Goal: Information Seeking & Learning: Understand process/instructions

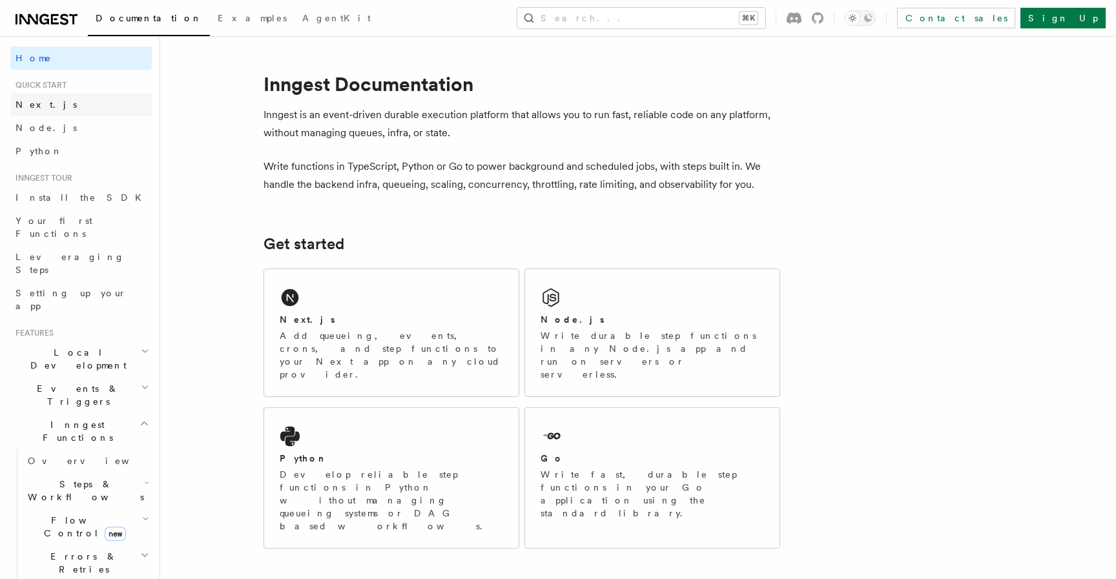
click at [43, 111] on link "Next.js" at bounding box center [80, 104] width 141 height 23
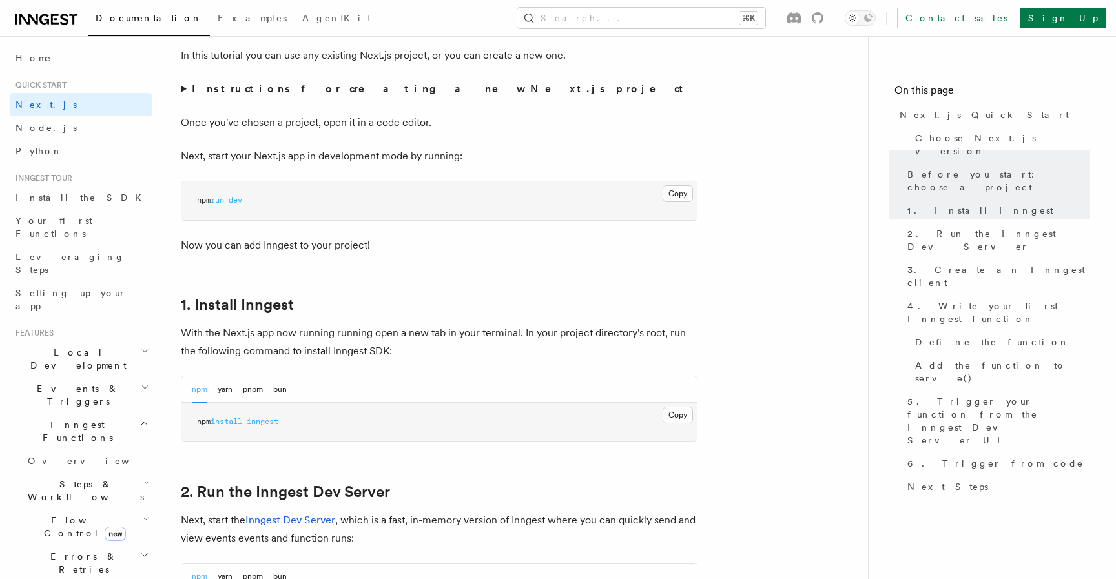
scroll to position [493, 0]
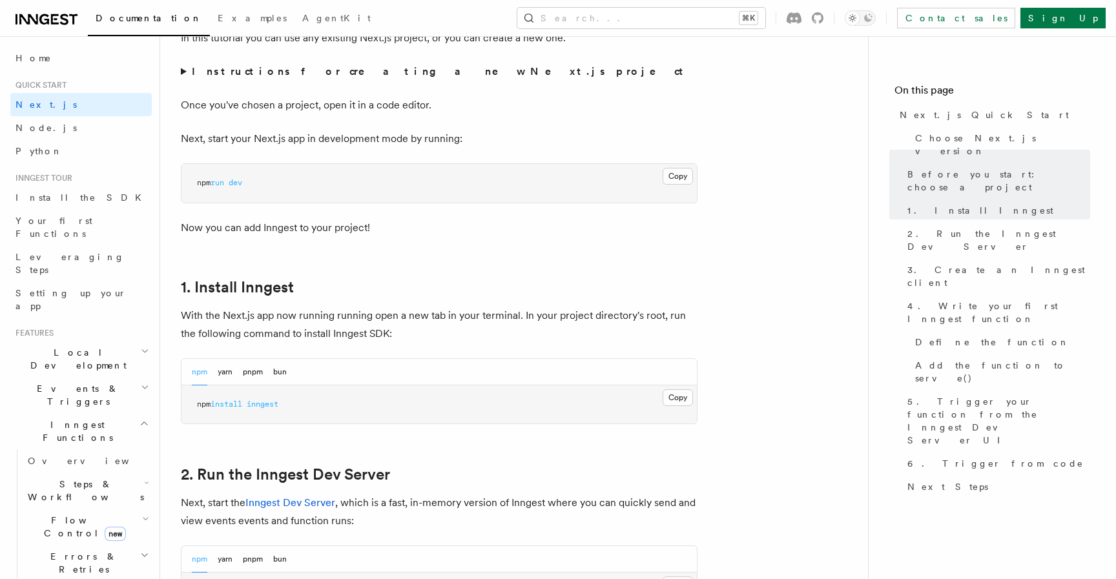
click at [276, 400] on span "inngest" at bounding box center [263, 404] width 32 height 9
copy article "npm install inngest"
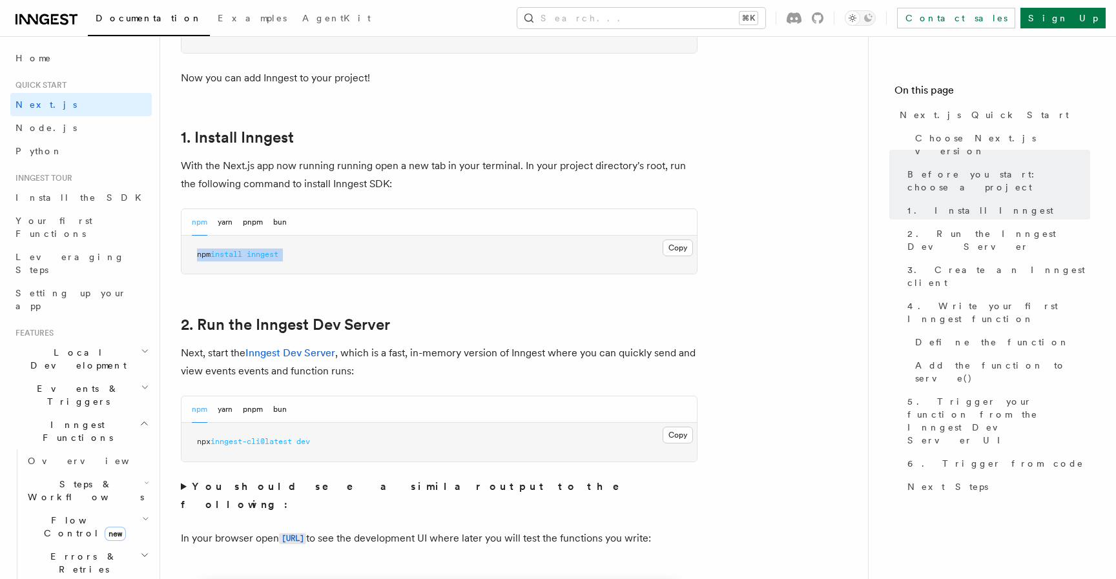
scroll to position [656, 0]
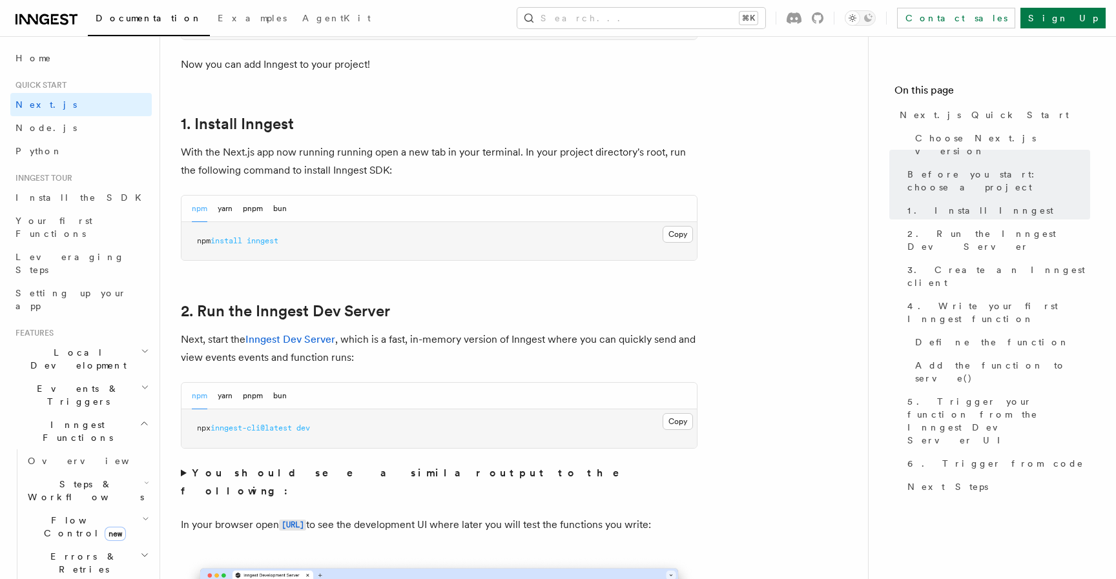
click at [289, 430] on span "inngest-cli@latest" at bounding box center [251, 428] width 81 height 9
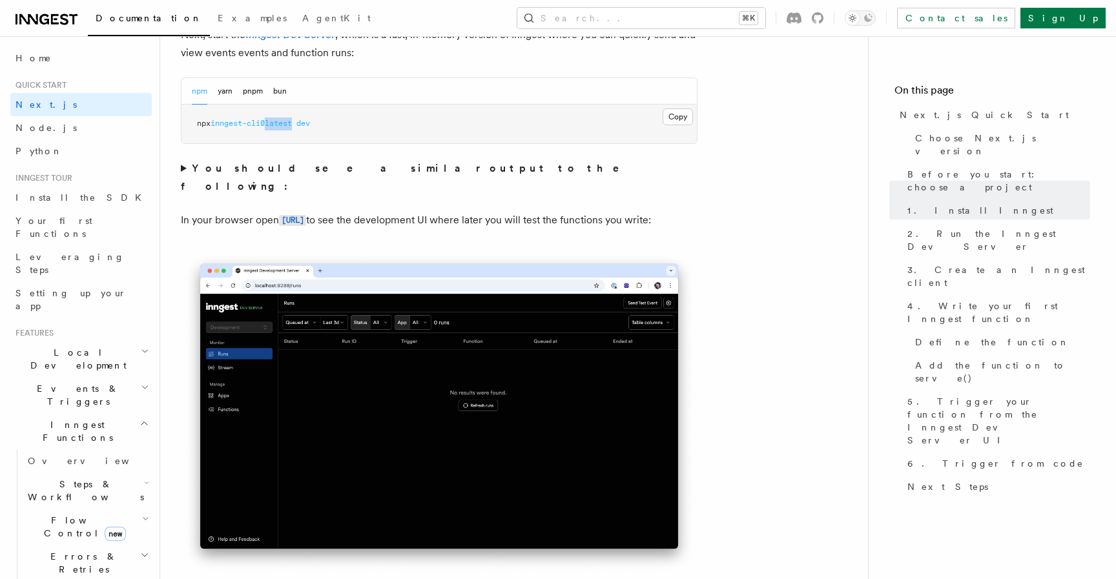
scroll to position [962, 0]
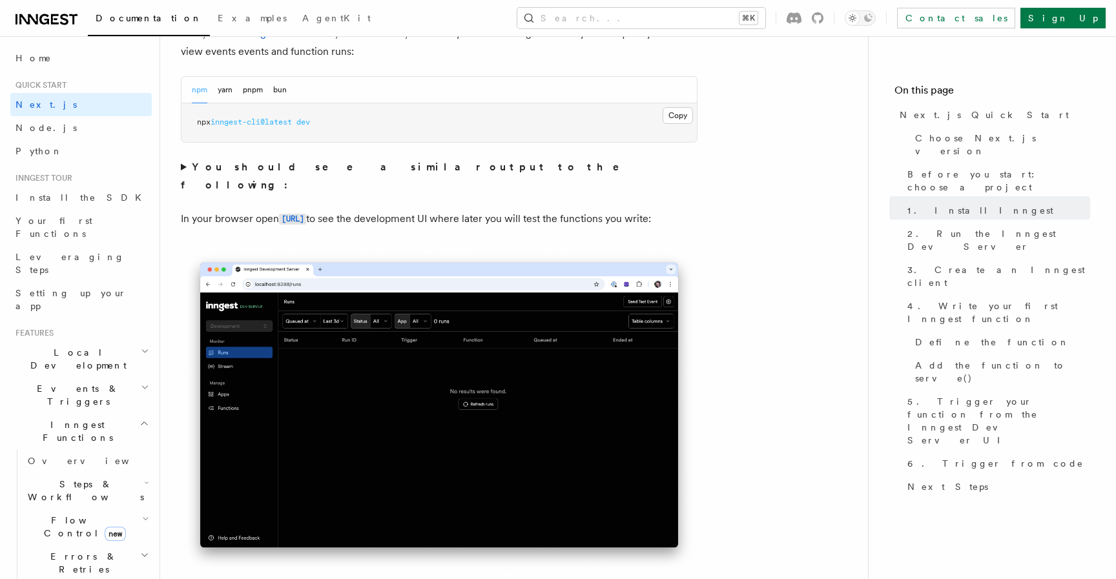
click at [201, 121] on span "npx" at bounding box center [204, 122] width 14 height 9
drag, startPoint x: 201, startPoint y: 121, endPoint x: 298, endPoint y: 121, distance: 96.9
click at [298, 121] on span "npx inngest-cli@latest dev" at bounding box center [253, 122] width 113 height 9
click at [328, 121] on pre "npx inngest-cli@latest dev" at bounding box center [438, 122] width 515 height 39
copy div "npx inngest-cli@latest dev"
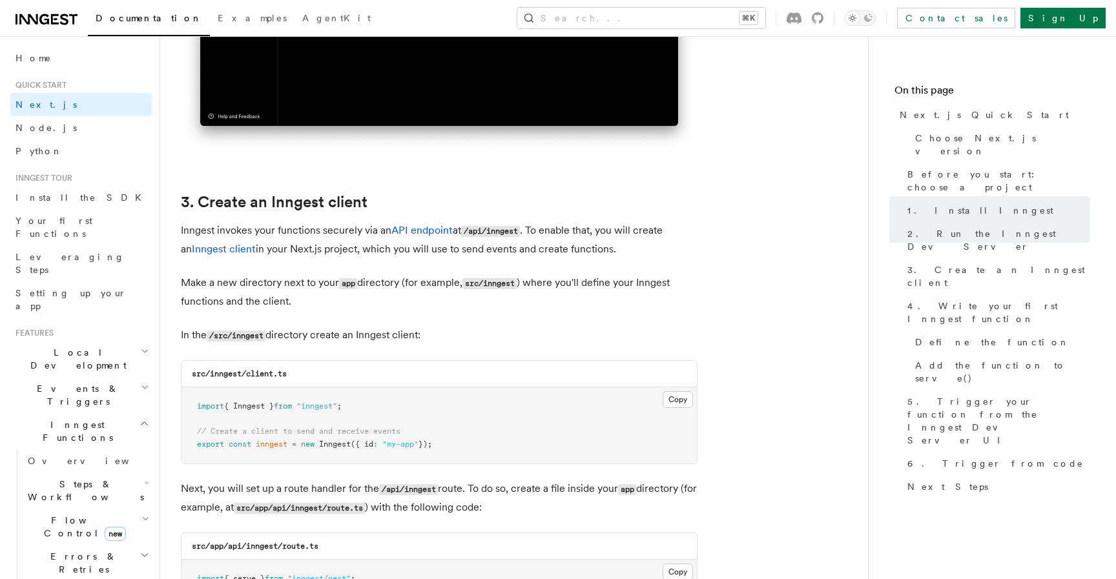
scroll to position [1386, 0]
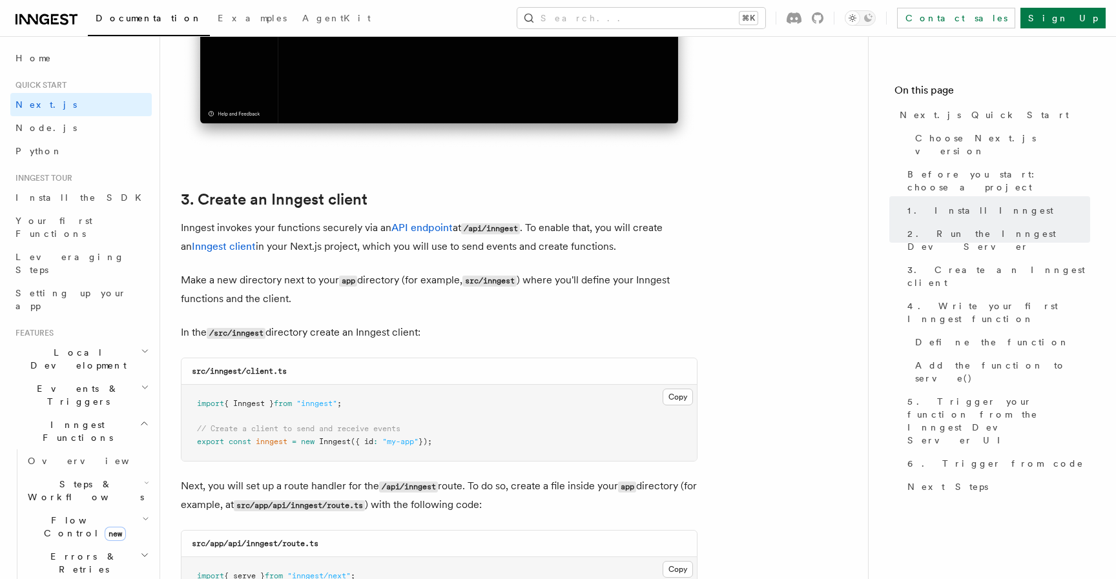
click at [227, 369] on code "src/inngest/client.ts" at bounding box center [239, 371] width 95 height 9
copy code "inngest"
click at [250, 371] on code "src/inngest/client.ts" at bounding box center [239, 371] width 95 height 9
drag, startPoint x: 250, startPoint y: 371, endPoint x: 318, endPoint y: 371, distance: 67.8
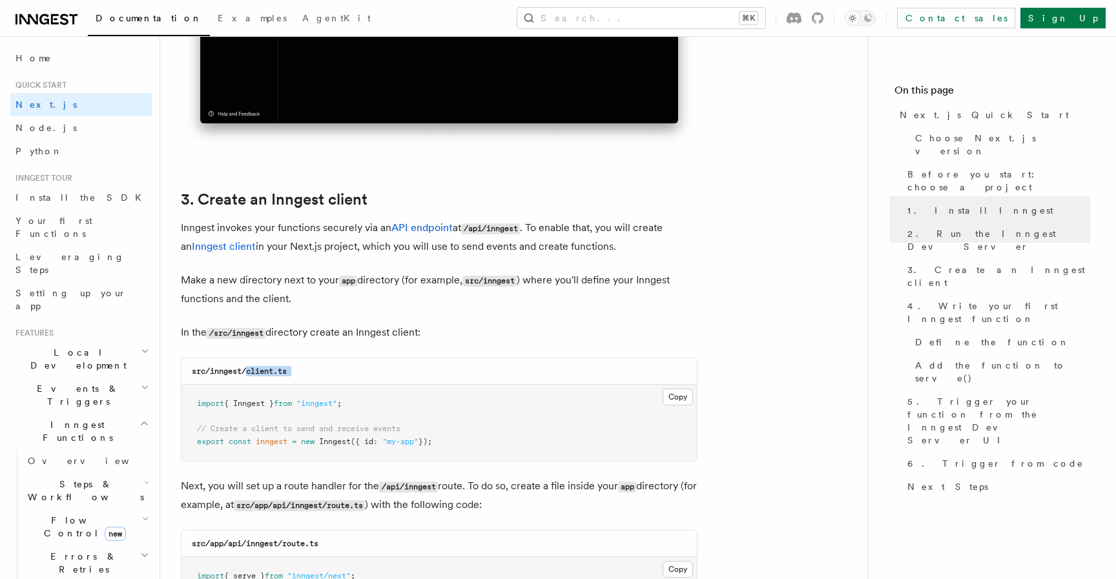
click at [318, 371] on div "src/inngest/client.ts" at bounding box center [438, 371] width 515 height 26
copy code "client.ts"
click at [223, 372] on code "src/inngest/client.ts" at bounding box center [239, 371] width 95 height 9
copy code "inngest"
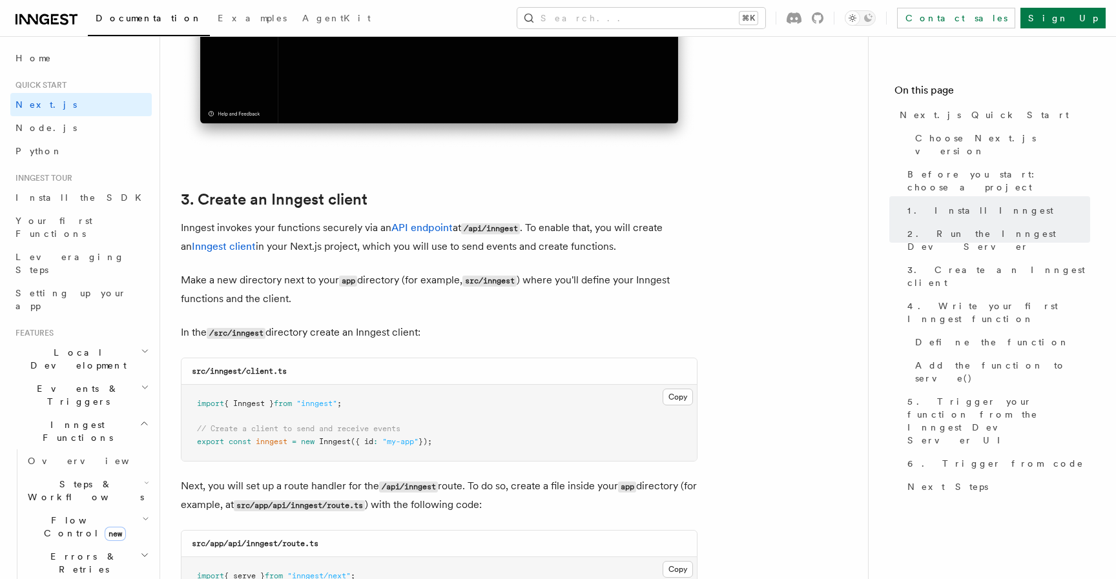
click at [262, 371] on code "src/inngest/client.ts" at bounding box center [239, 371] width 95 height 9
drag, startPoint x: 262, startPoint y: 371, endPoint x: 295, endPoint y: 371, distance: 33.6
click at [295, 371] on div "src/inngest/client.ts" at bounding box center [438, 371] width 515 height 26
copy code "client.ts"
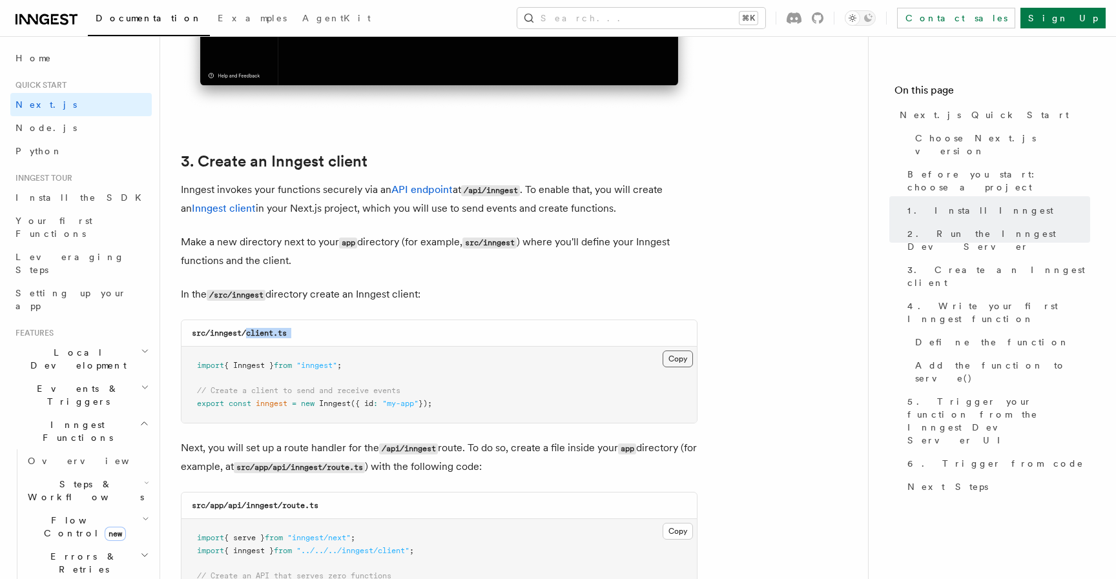
click at [672, 362] on button "Copy Copied" at bounding box center [678, 359] width 30 height 17
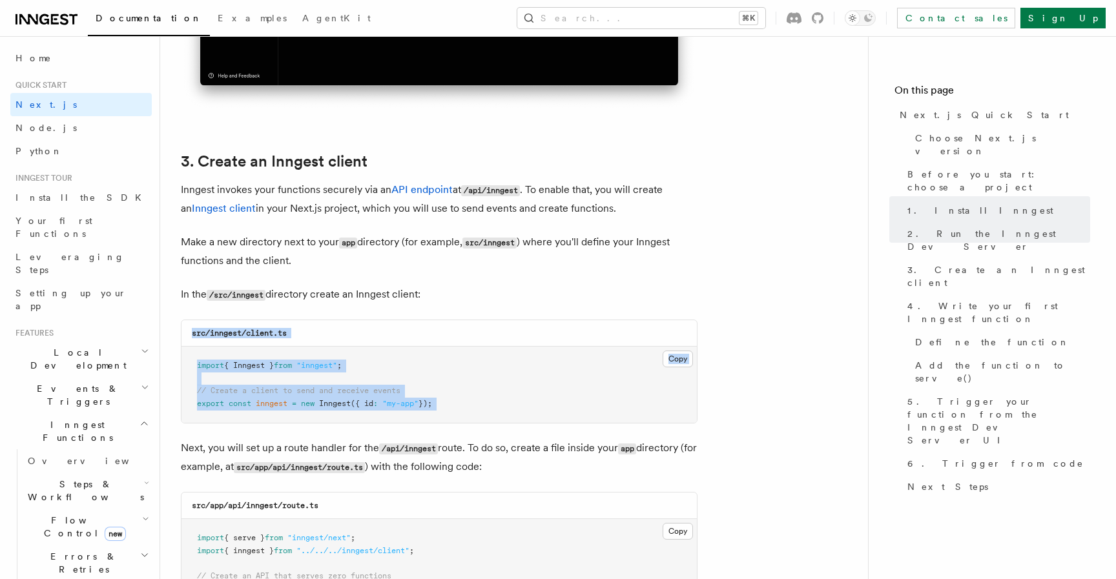
drag, startPoint x: 300, startPoint y: 314, endPoint x: 458, endPoint y: 438, distance: 201.0
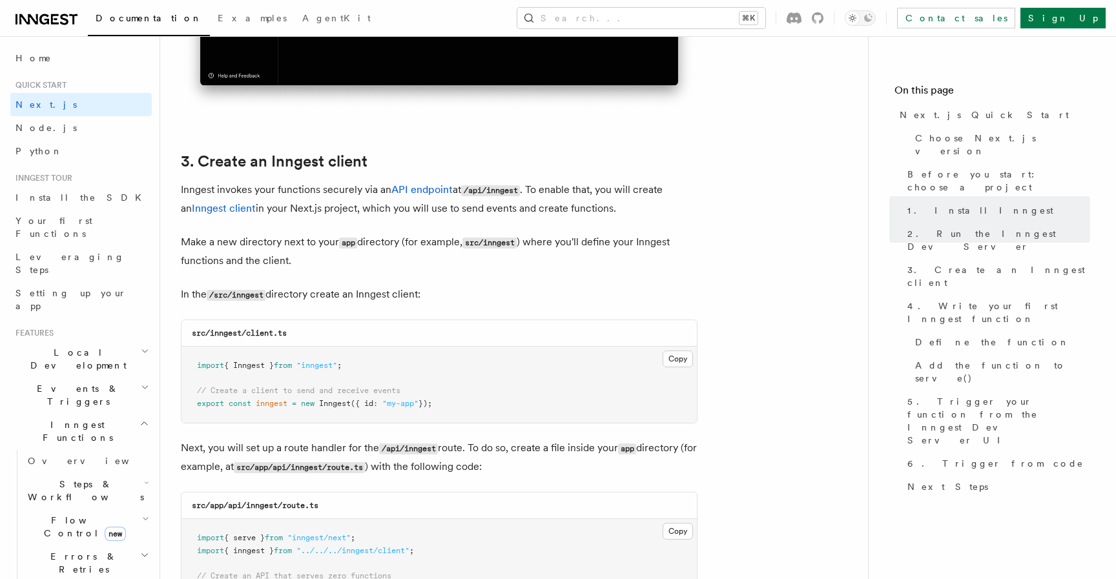
scroll to position [1488, 0]
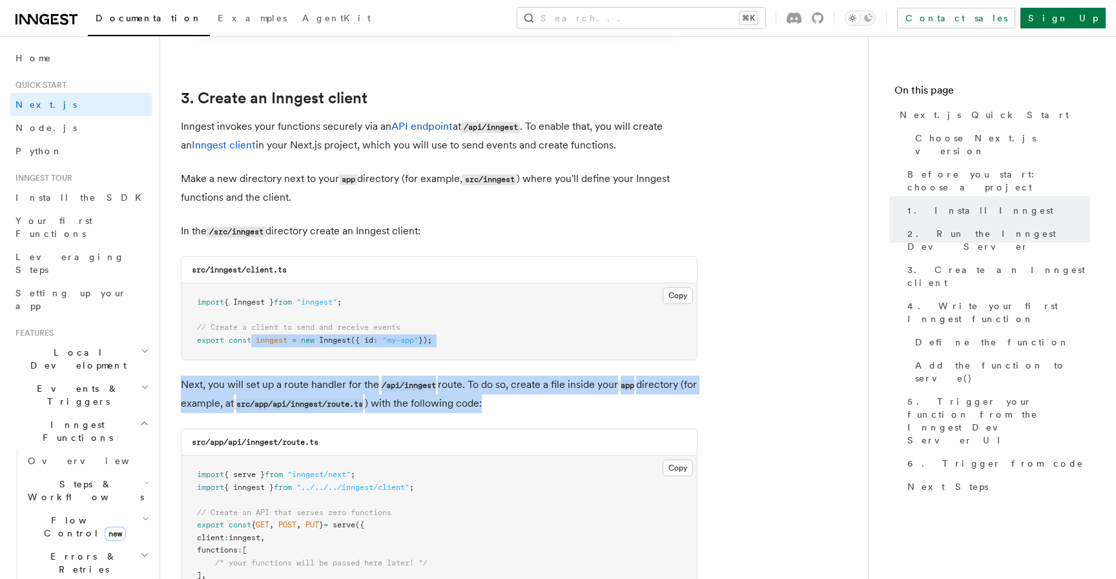
drag, startPoint x: 254, startPoint y: 343, endPoint x: 409, endPoint y: 424, distance: 174.5
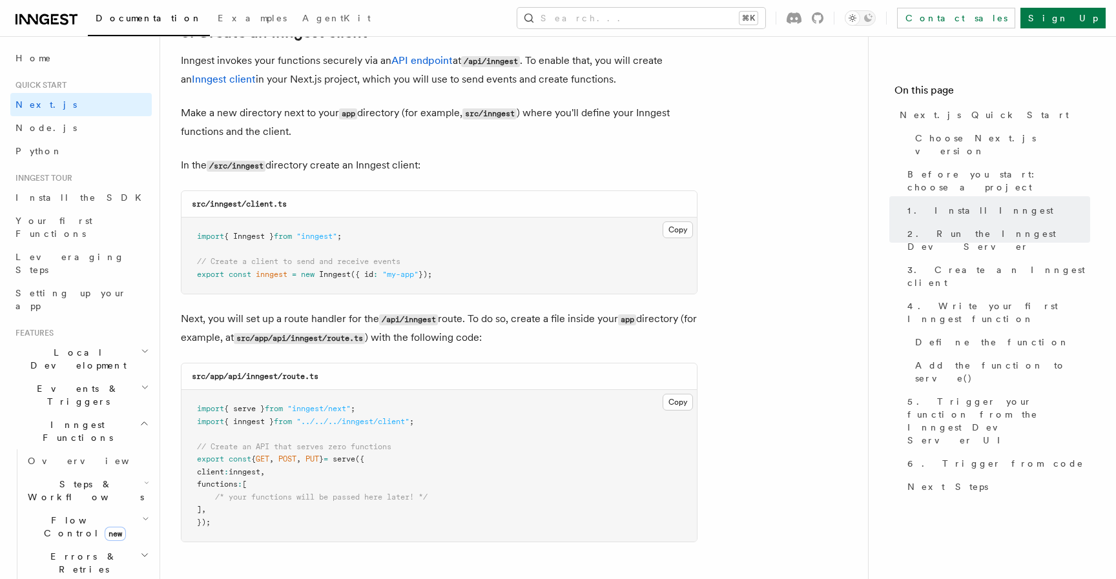
scroll to position [1557, 0]
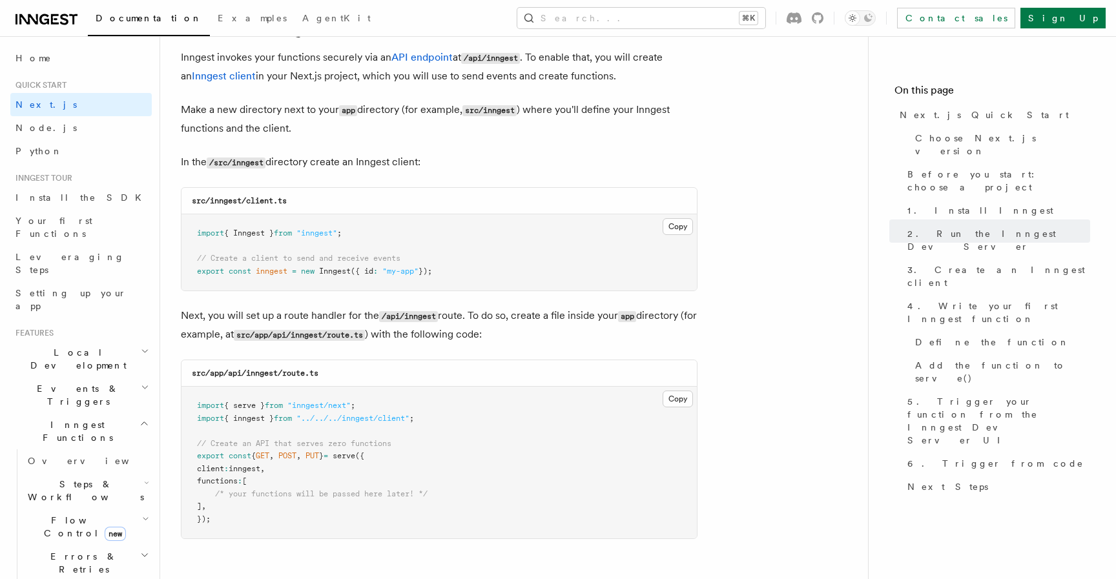
click at [254, 378] on code "src/app/api/inngest/route.ts" at bounding box center [255, 373] width 127 height 9
copy code "inngest"
click at [293, 375] on code "src/app/api/inngest/route.ts" at bounding box center [255, 373] width 127 height 9
drag, startPoint x: 293, startPoint y: 375, endPoint x: 342, endPoint y: 375, distance: 48.4
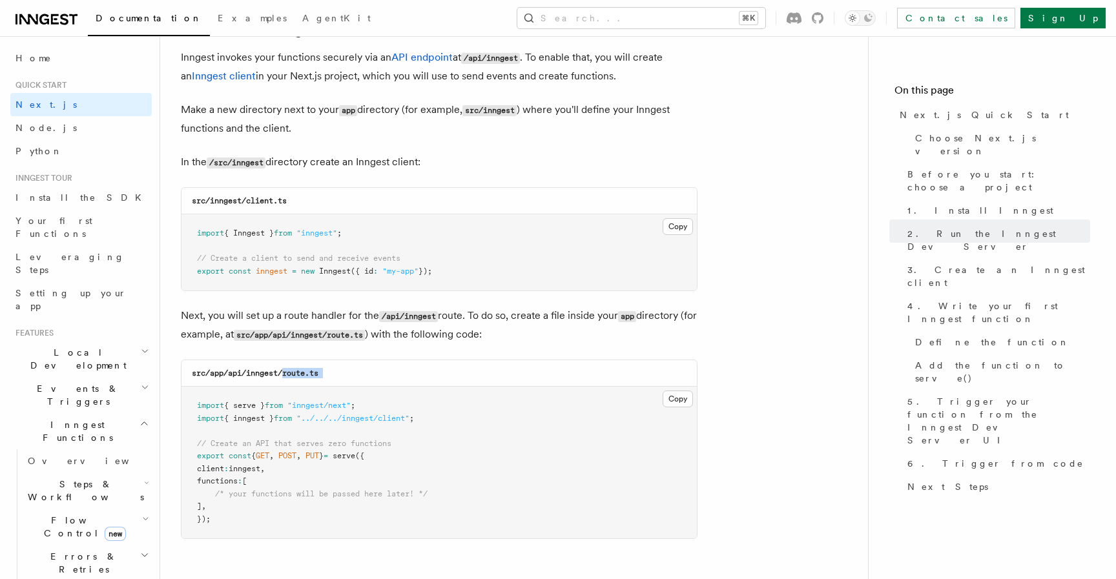
click at [342, 375] on div "src/app/api/inngest/route.ts" at bounding box center [438, 373] width 515 height 26
copy code "route.ts"
click at [684, 407] on button "Copy Copied" at bounding box center [678, 399] width 30 height 17
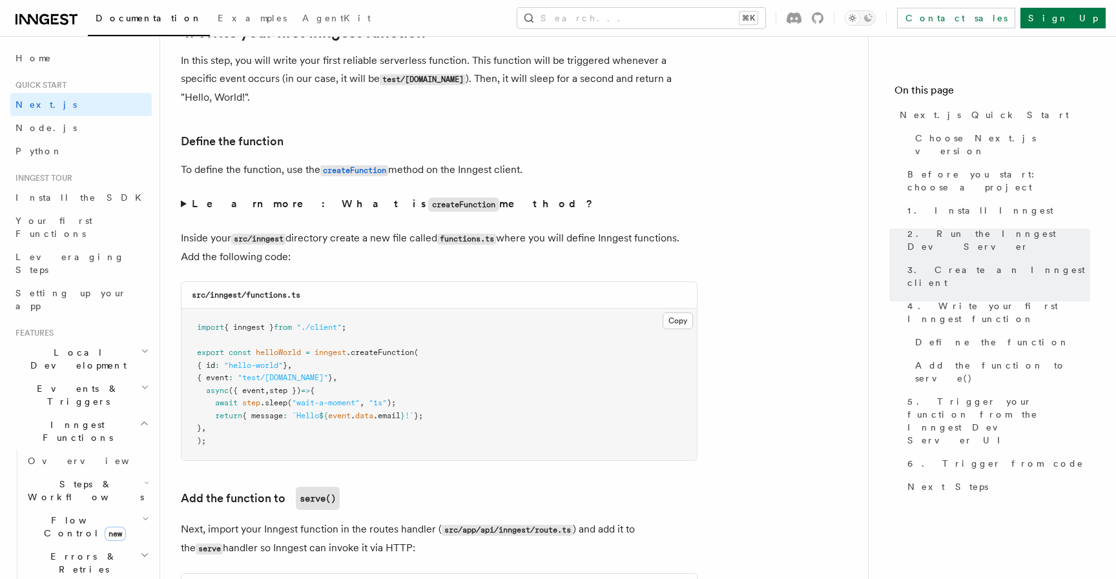
scroll to position [2112, 0]
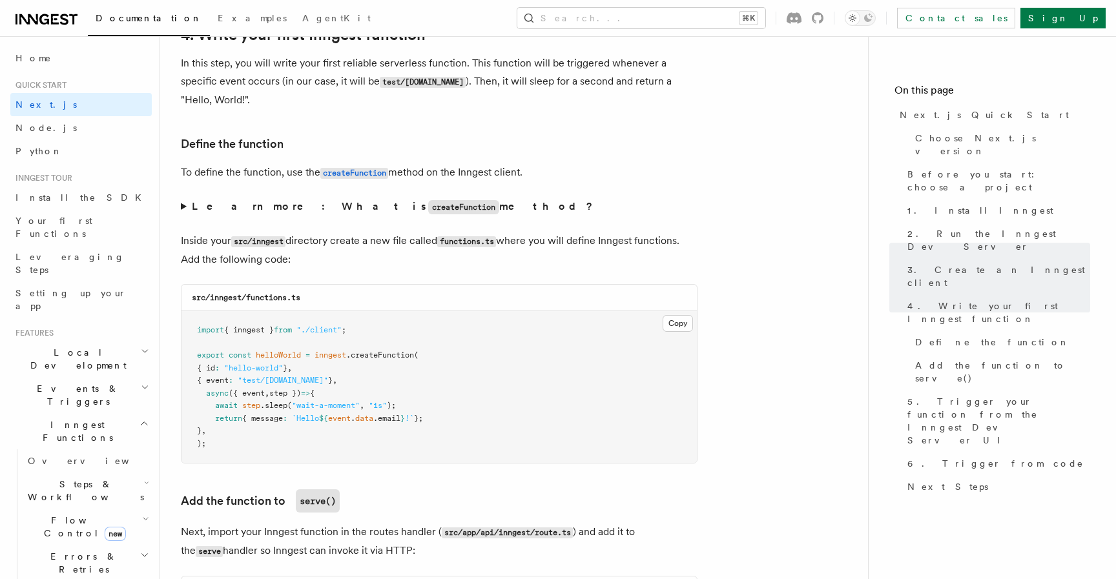
click at [269, 297] on code "src/inngest/functions.ts" at bounding box center [246, 297] width 108 height 9
drag, startPoint x: 269, startPoint y: 297, endPoint x: 324, endPoint y: 297, distance: 54.9
click at [324, 297] on div "src/inngest/functions.ts" at bounding box center [438, 298] width 515 height 26
copy code "functions.ts"
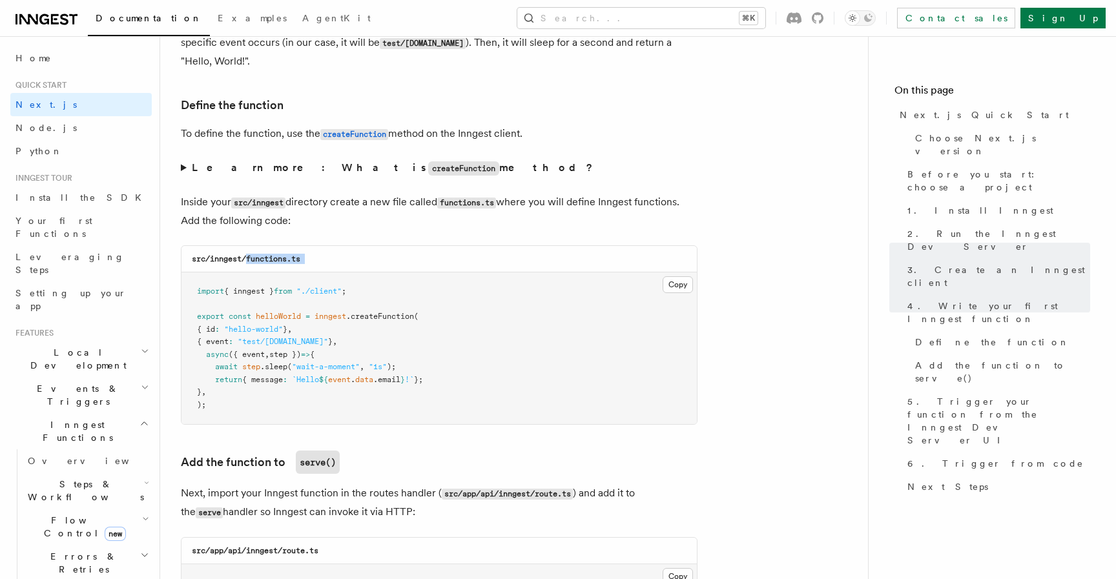
scroll to position [2151, 0]
click at [675, 287] on button "Copy Copied" at bounding box center [678, 284] width 30 height 17
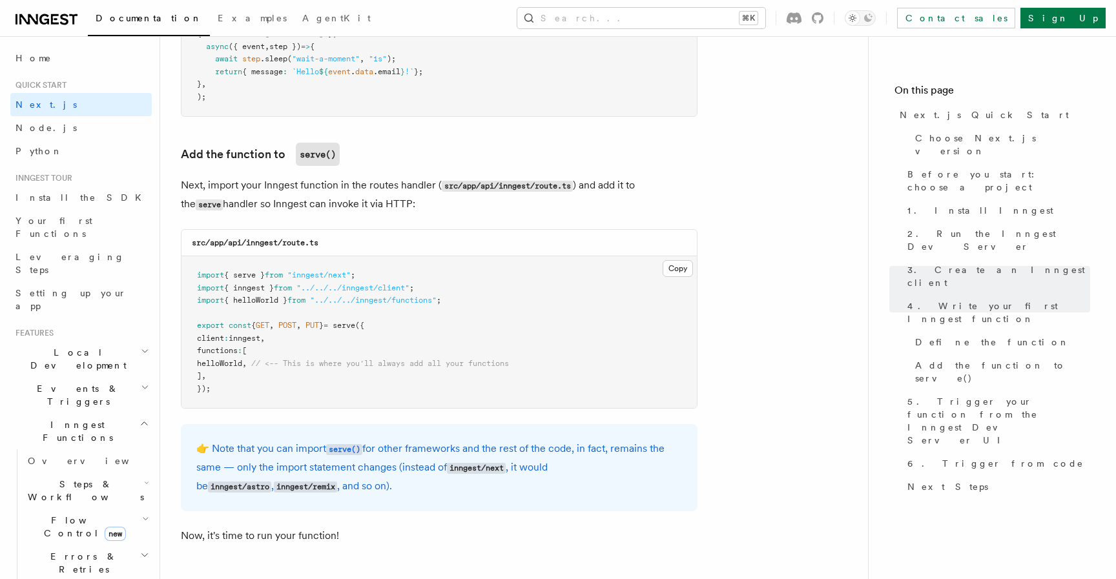
scroll to position [2460, 0]
click at [682, 269] on button "Copy Copied" at bounding box center [678, 267] width 30 height 17
